Goal: Information Seeking & Learning: Learn about a topic

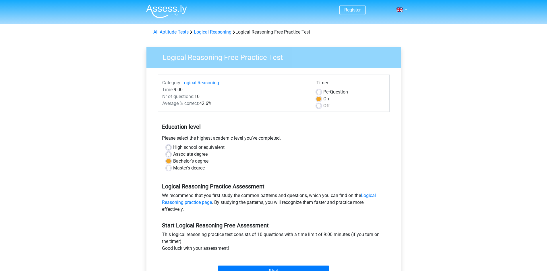
scroll to position [115, 0]
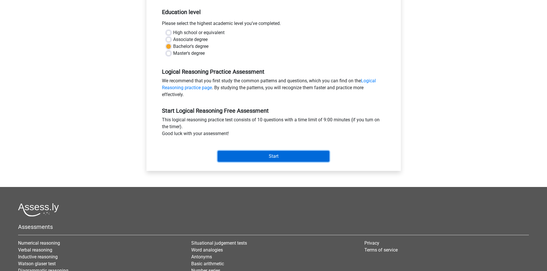
click at [282, 155] on input "Start" at bounding box center [274, 156] width 112 height 11
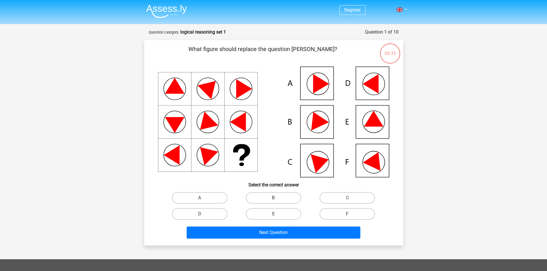
click at [373, 123] on icon at bounding box center [374, 119] width 20 height 16
click at [275, 216] on input "E" at bounding box center [275, 216] width 4 height 4
radio input "true"
drag, startPoint x: 370, startPoint y: 136, endPoint x: 321, endPoint y: 181, distance: 66.7
click at [370, 136] on icon at bounding box center [274, 122] width 232 height 111
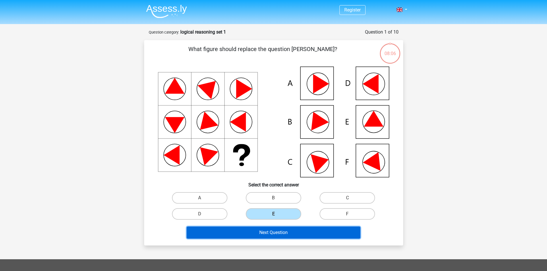
click at [278, 230] on button "Next Question" at bounding box center [274, 233] width 174 height 12
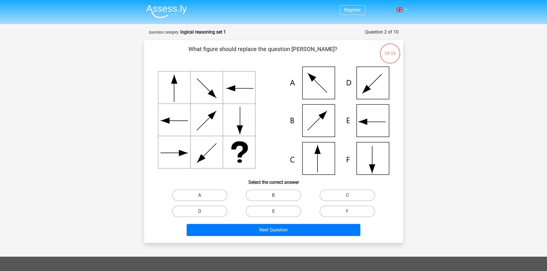
scroll to position [29, 0]
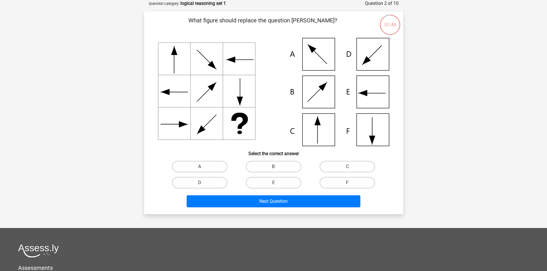
drag, startPoint x: 315, startPoint y: 126, endPoint x: 287, endPoint y: 162, distance: 45.5
click at [315, 127] on icon at bounding box center [274, 92] width 232 height 108
drag, startPoint x: 351, startPoint y: 168, endPoint x: 350, endPoint y: 171, distance: 3.2
click at [351, 169] on input "C" at bounding box center [350, 169] width 4 height 4
radio input "true"
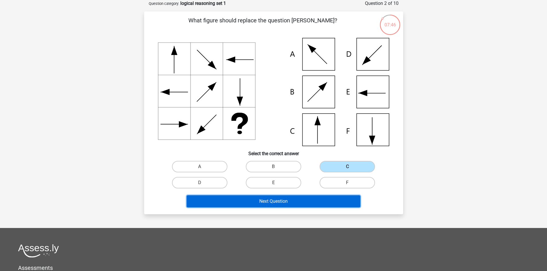
click at [307, 207] on button "Next Question" at bounding box center [274, 202] width 174 height 12
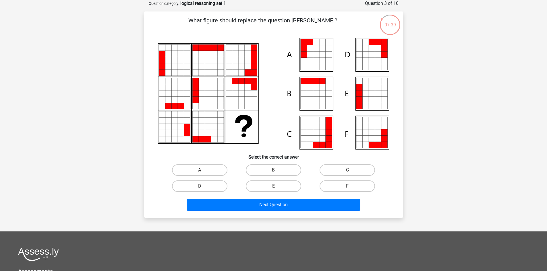
drag, startPoint x: 311, startPoint y: 182, endPoint x: 202, endPoint y: 110, distance: 130.9
click at [202, 110] on icon at bounding box center [274, 94] width 232 height 112
click at [203, 170] on div "A" at bounding box center [199, 170] width 69 height 11
click at [209, 172] on label "A" at bounding box center [199, 170] width 55 height 11
click at [203, 172] on input "A" at bounding box center [202, 172] width 4 height 4
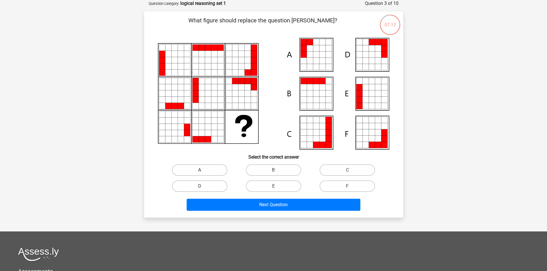
radio input "true"
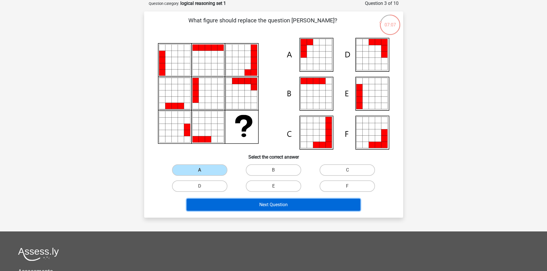
click at [287, 206] on button "Next Question" at bounding box center [274, 205] width 174 height 12
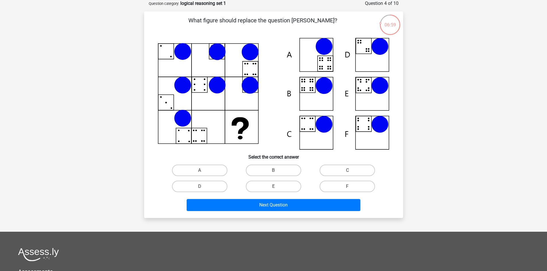
click at [246, 57] on icon at bounding box center [249, 51] width 17 height 17
click at [246, 66] on icon at bounding box center [274, 94] width 232 height 112
click at [265, 169] on label "B" at bounding box center [273, 170] width 55 height 11
click at [273, 171] on input "B" at bounding box center [275, 173] width 4 height 4
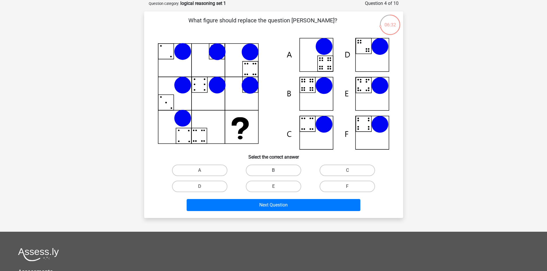
radio input "true"
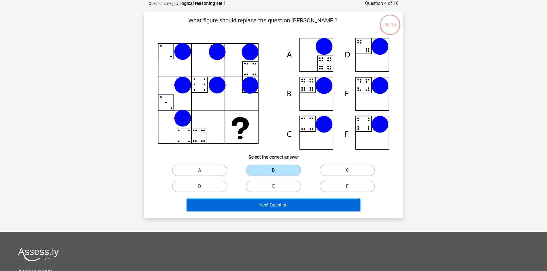
click at [272, 203] on button "Next Question" at bounding box center [274, 205] width 174 height 12
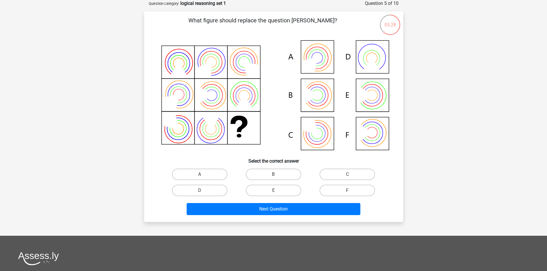
drag, startPoint x: 272, startPoint y: 123, endPoint x: 224, endPoint y: 126, distance: 47.8
click at [265, 125] on icon at bounding box center [274, 96] width 232 height 116
click at [224, 126] on icon at bounding box center [274, 96] width 232 height 116
drag, startPoint x: 226, startPoint y: 126, endPoint x: 231, endPoint y: 127, distance: 5.2
click at [226, 127] on icon at bounding box center [274, 96] width 232 height 116
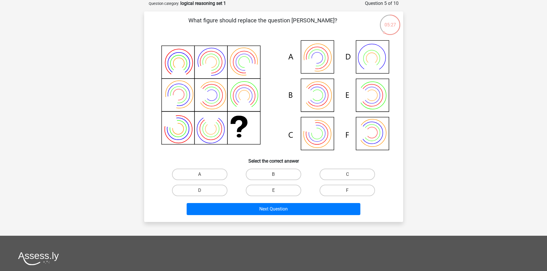
click at [232, 131] on icon at bounding box center [274, 96] width 232 height 116
click at [234, 100] on icon at bounding box center [244, 96] width 22 height 22
click at [204, 176] on label "A" at bounding box center [199, 174] width 55 height 11
click at [203, 176] on input "A" at bounding box center [202, 177] width 4 height 4
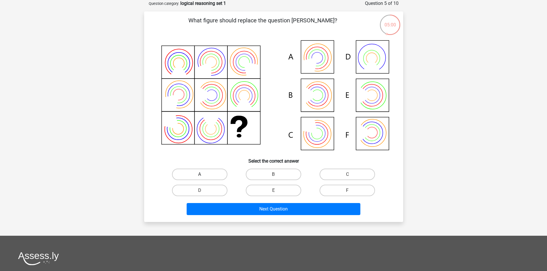
radio input "true"
click at [250, 226] on div "Register Nederlands English" at bounding box center [273, 179] width 547 height 417
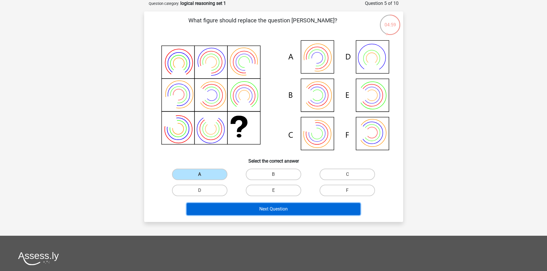
click at [259, 211] on button "Next Question" at bounding box center [274, 209] width 174 height 12
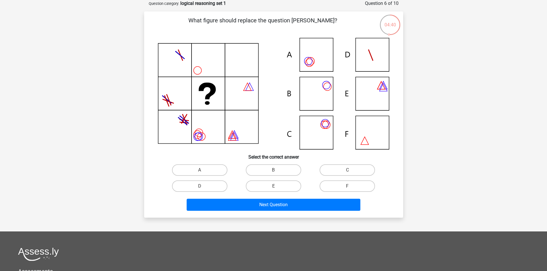
click at [319, 138] on icon at bounding box center [274, 94] width 232 height 112
click at [364, 171] on label "C" at bounding box center [347, 170] width 55 height 11
click at [351, 171] on input "C" at bounding box center [350, 172] width 4 height 4
radio input "true"
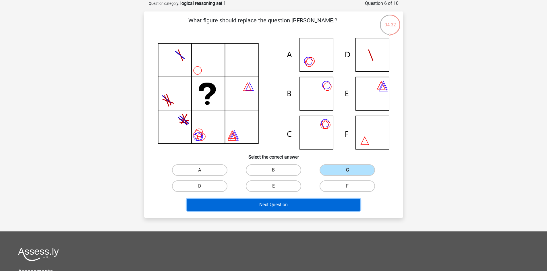
click at [298, 203] on button "Next Question" at bounding box center [274, 205] width 174 height 12
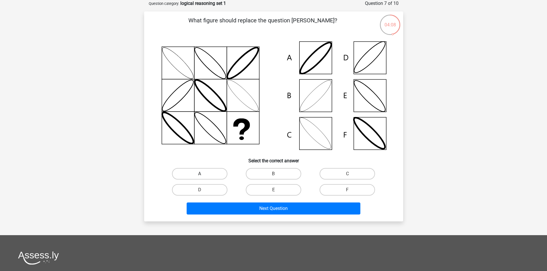
click at [199, 175] on label "A" at bounding box center [199, 173] width 55 height 11
click at [200, 175] on input "A" at bounding box center [202, 176] width 4 height 4
radio input "true"
click at [262, 171] on label "B" at bounding box center [273, 173] width 55 height 11
click at [273, 174] on input "B" at bounding box center [275, 176] width 4 height 4
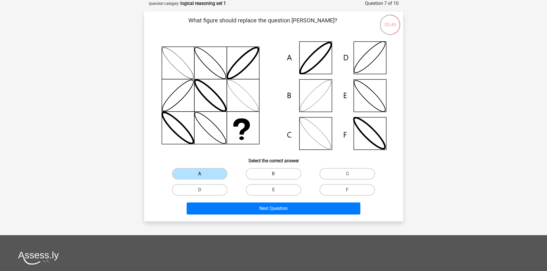
radio input "true"
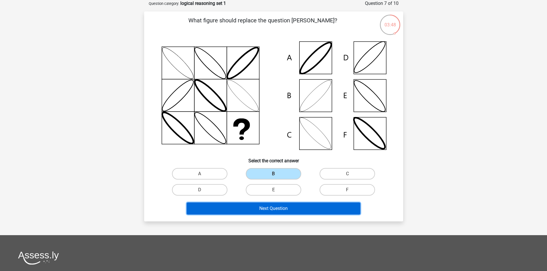
click at [274, 207] on button "Next Question" at bounding box center [274, 209] width 174 height 12
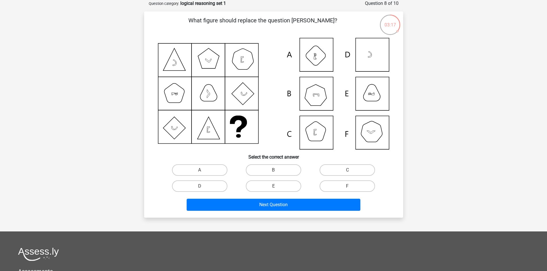
click at [374, 139] on icon at bounding box center [274, 94] width 232 height 112
click at [341, 183] on label "F" at bounding box center [347, 186] width 55 height 11
click at [348, 186] on input "F" at bounding box center [350, 188] width 4 height 4
radio input "true"
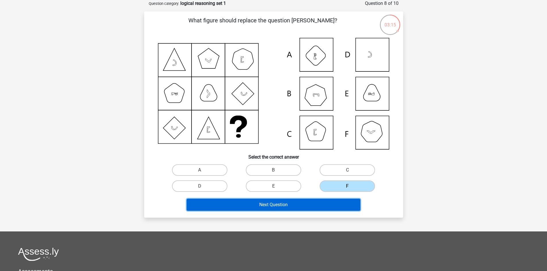
click at [324, 204] on button "Next Question" at bounding box center [274, 205] width 174 height 12
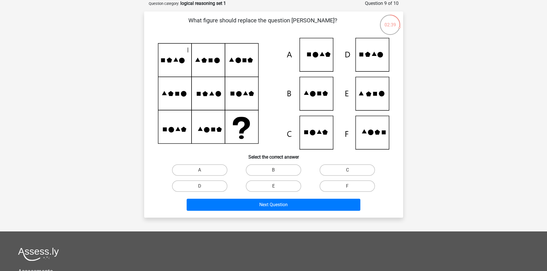
click at [377, 100] on icon at bounding box center [274, 94] width 232 height 112
click at [373, 98] on icon at bounding box center [274, 94] width 232 height 112
click at [267, 187] on label "E" at bounding box center [273, 186] width 55 height 11
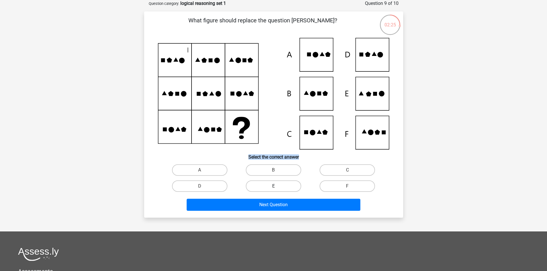
click at [273, 187] on input "E" at bounding box center [275, 188] width 4 height 4
radio input "true"
click at [172, 97] on icon at bounding box center [274, 94] width 232 height 112
click at [365, 115] on icon at bounding box center [274, 94] width 232 height 112
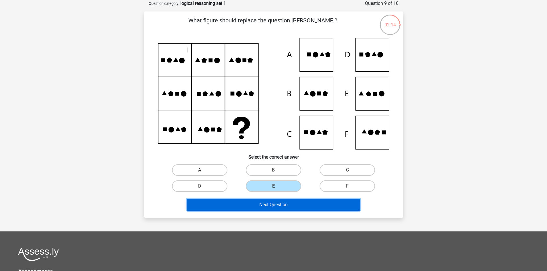
click at [281, 205] on button "Next Question" at bounding box center [274, 205] width 174 height 12
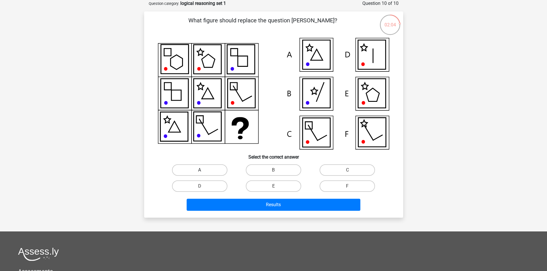
click at [213, 174] on label "A" at bounding box center [199, 170] width 55 height 11
click at [203, 174] on input "A" at bounding box center [202, 172] width 4 height 4
radio input "true"
click at [220, 185] on label "D" at bounding box center [199, 186] width 55 height 11
click at [203, 186] on input "D" at bounding box center [202, 188] width 4 height 4
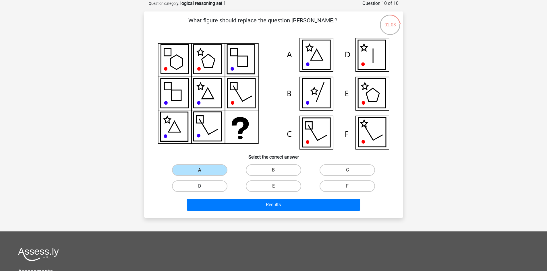
radio input "true"
click at [371, 97] on icon at bounding box center [372, 93] width 28 height 29
click at [278, 189] on label "E" at bounding box center [273, 186] width 55 height 11
click at [277, 189] on input "E" at bounding box center [275, 188] width 4 height 4
radio input "true"
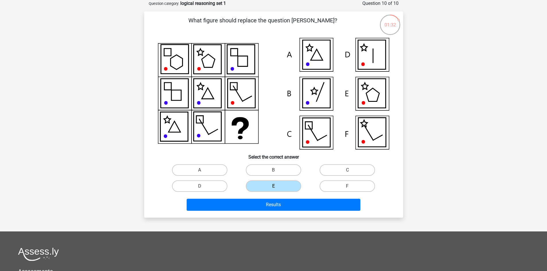
click at [274, 213] on div "Results" at bounding box center [274, 206] width 222 height 14
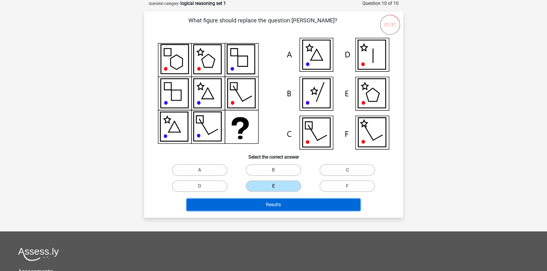
click at [277, 209] on button "Results" at bounding box center [274, 205] width 174 height 12
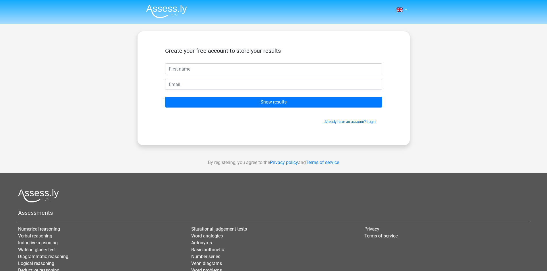
click at [221, 67] on input "text" at bounding box center [273, 68] width 217 height 11
type input "JOHN JERIC"
click at [213, 87] on input "email" at bounding box center [273, 84] width 217 height 11
type input "johnjericandrade@gmail.com"
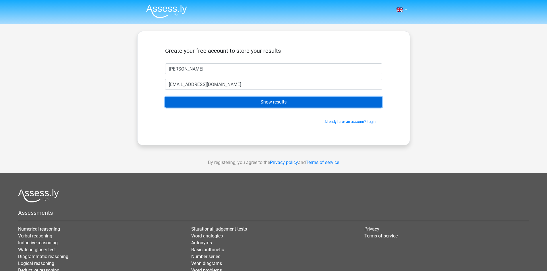
click at [261, 100] on input "Show results" at bounding box center [273, 102] width 217 height 11
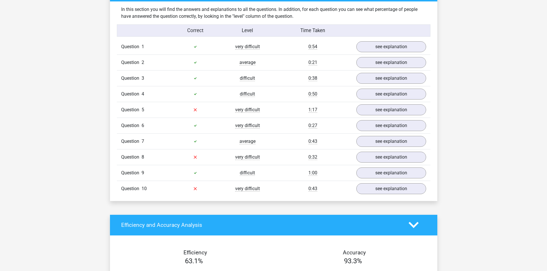
scroll to position [460, 0]
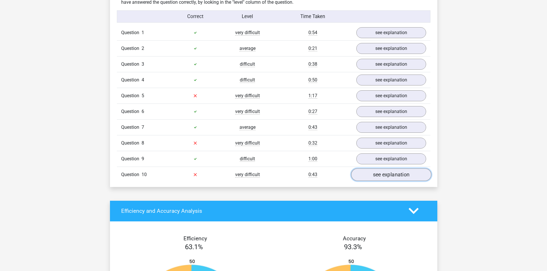
click at [404, 173] on link "see explanation" at bounding box center [391, 175] width 80 height 13
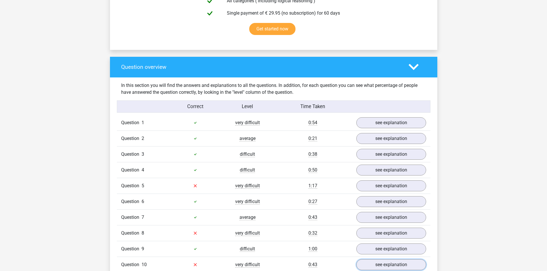
scroll to position [431, 0]
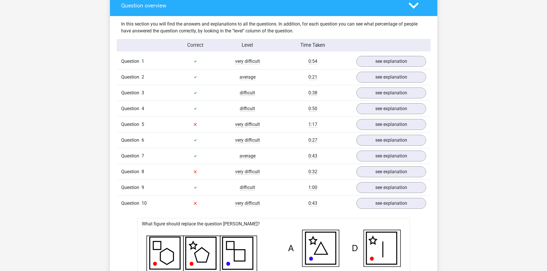
click at [197, 174] on icon at bounding box center [195, 172] width 5 height 5
click at [410, 176] on link "see explanation" at bounding box center [391, 172] width 80 height 13
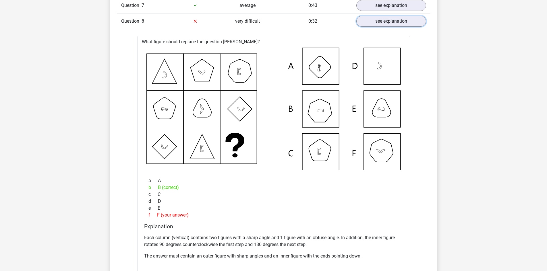
scroll to position [575, 0]
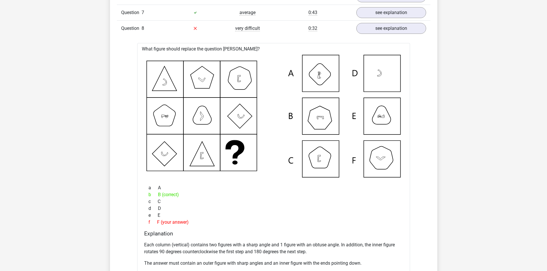
click at [319, 122] on icon at bounding box center [274, 116] width 255 height 123
click at [318, 122] on icon at bounding box center [274, 116] width 255 height 123
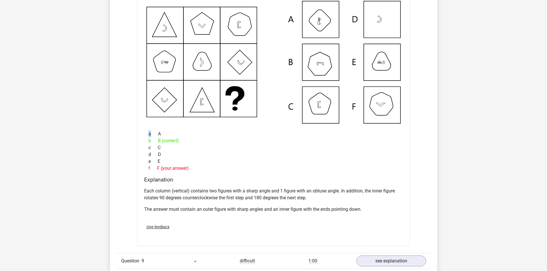
scroll to position [460, 0]
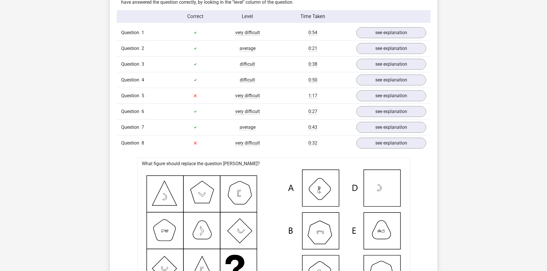
click at [209, 113] on div at bounding box center [195, 111] width 52 height 7
click at [385, 97] on link "see explanation" at bounding box center [391, 96] width 80 height 13
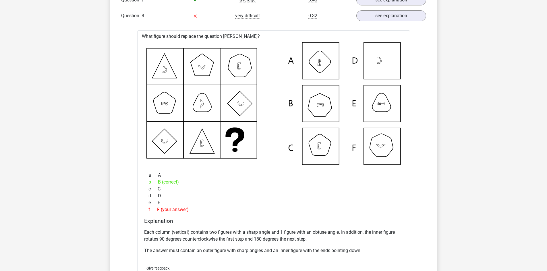
scroll to position [1149, 0]
